Goal: Task Accomplishment & Management: Manage account settings

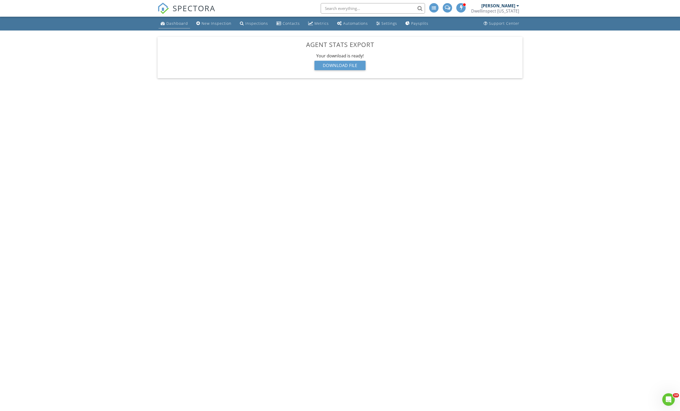
click at [171, 26] on div "Dashboard" at bounding box center [177, 23] width 22 height 5
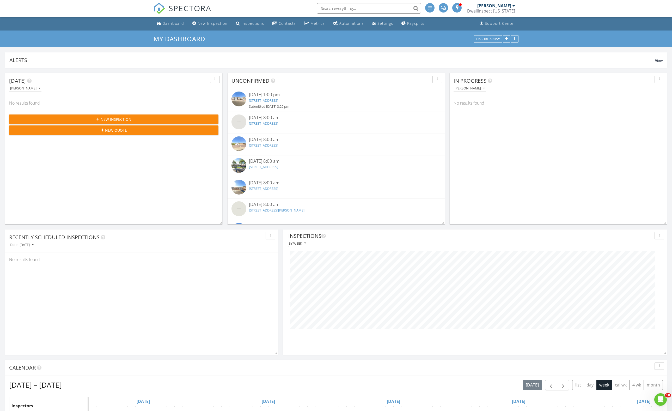
scroll to position [112, 217]
click at [173, 26] on div "Dashboard" at bounding box center [173, 23] width 22 height 5
click at [278, 103] on link "[STREET_ADDRESS]" at bounding box center [263, 100] width 29 height 5
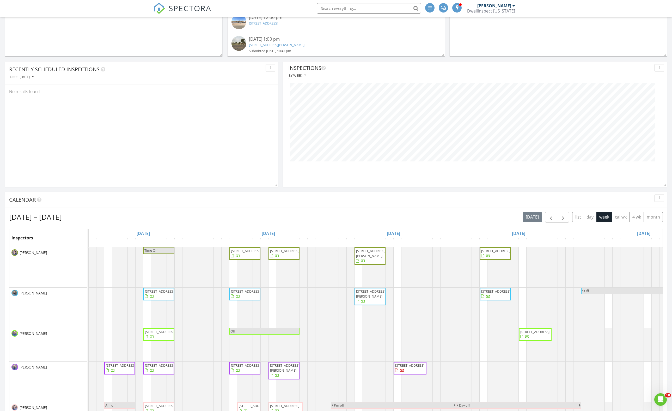
scroll to position [267, 0]
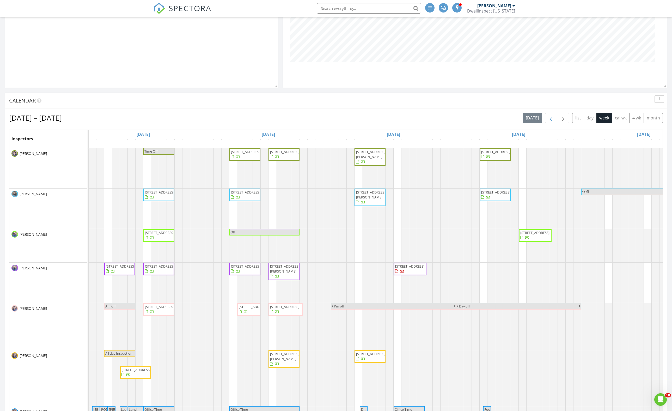
click at [548, 121] on span "button" at bounding box center [551, 118] width 6 height 6
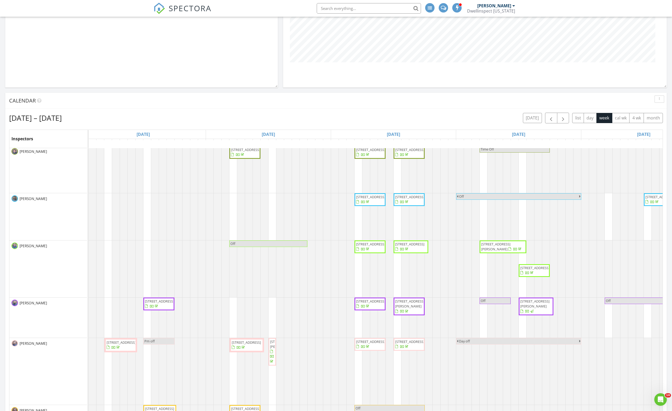
scroll to position [0, 0]
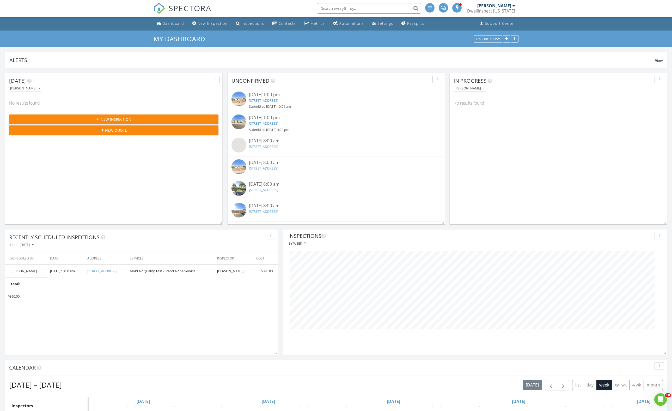
scroll to position [260692, 260587]
click at [278, 103] on link "3506 W Yucca St, Phoenix, AZ 85029" at bounding box center [263, 100] width 29 height 5
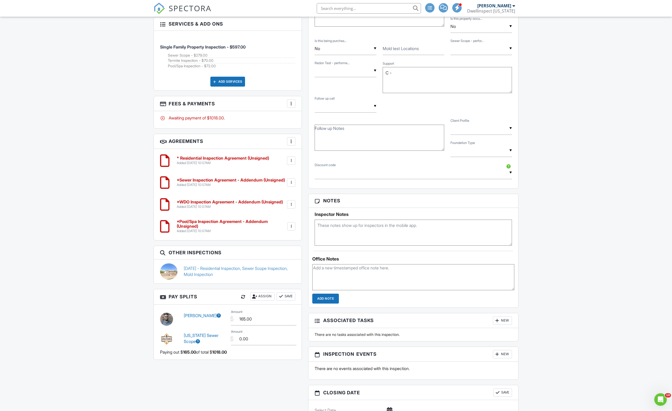
scroll to position [516, 0]
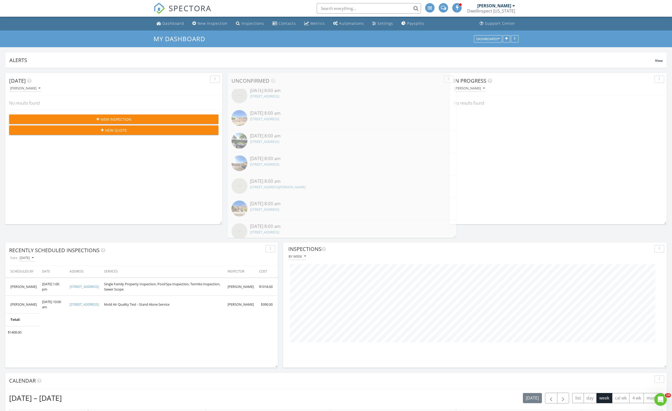
scroll to position [3, 3]
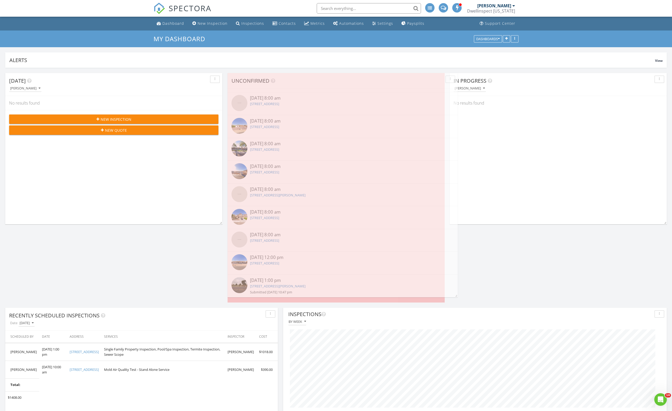
drag, startPoint x: 442, startPoint y: 232, endPoint x: 455, endPoint y: 305, distance: 74.2
click at [455, 297] on span at bounding box center [455, 294] width 5 height 5
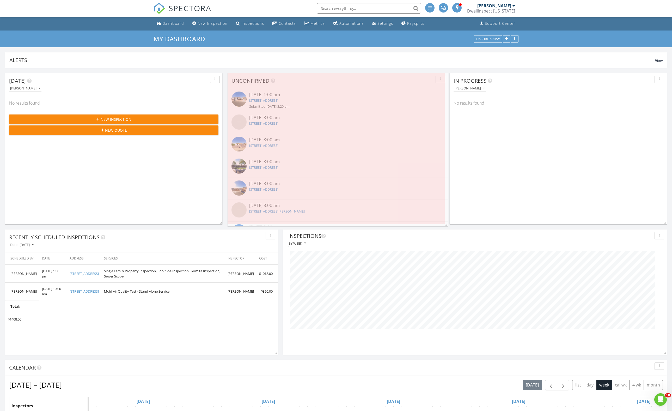
drag, startPoint x: 443, startPoint y: 311, endPoint x: 446, endPoint y: 235, distance: 76.2
click at [446, 226] on span at bounding box center [445, 223] width 5 height 5
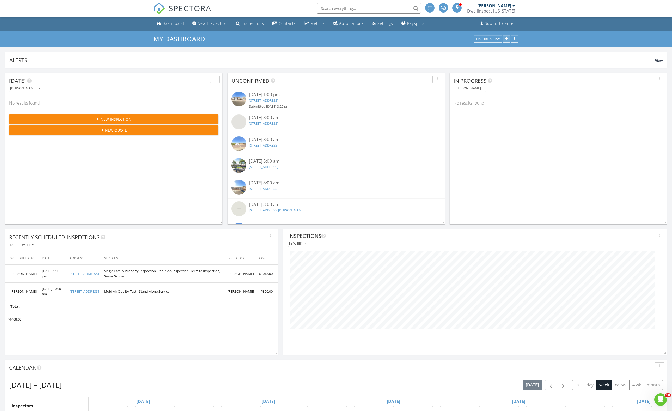
click at [505, 41] on icon "button" at bounding box center [506, 39] width 3 height 4
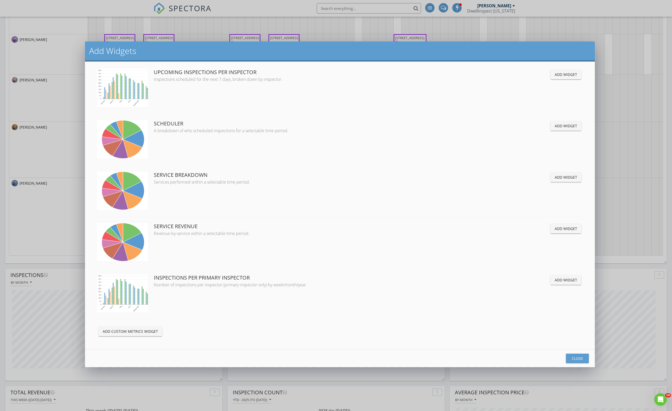
click at [437, 25] on div "Add Widgets In Progress All inspections that have not yet been published, sched…" at bounding box center [336, 205] width 672 height 411
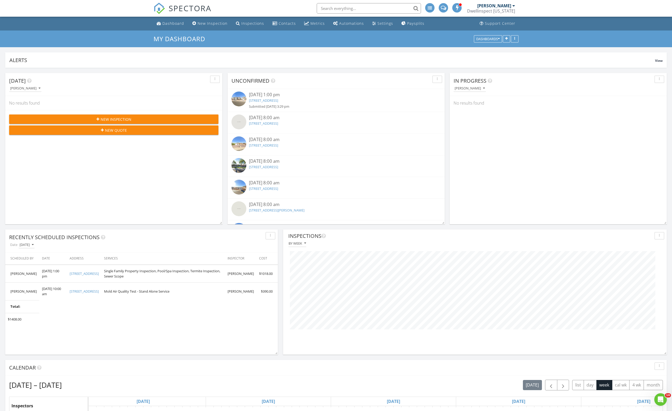
click at [278, 148] on link "[STREET_ADDRESS]" at bounding box center [263, 145] width 29 height 5
click at [164, 26] on div "Dashboard" at bounding box center [173, 23] width 22 height 5
click at [278, 169] on link "[STREET_ADDRESS]" at bounding box center [263, 167] width 29 height 5
click at [155, 20] on link "Dashboard" at bounding box center [171, 24] width 32 height 10
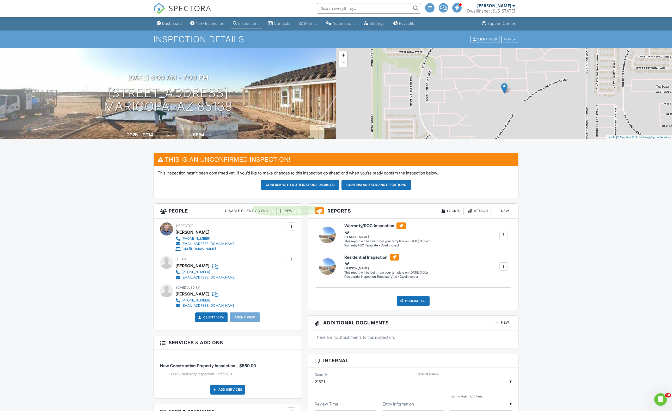
scroll to position [2, 0]
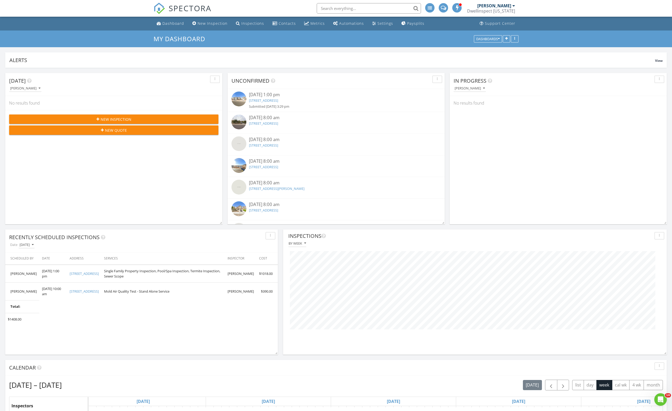
scroll to position [112, 217]
